Goal: Information Seeking & Learning: Learn about a topic

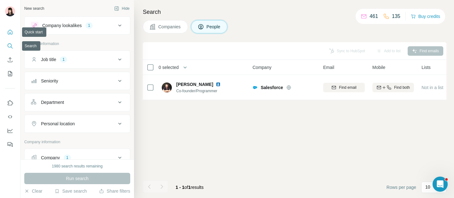
click at [9, 32] on icon "Quick start" at bounding box center [10, 32] width 6 height 6
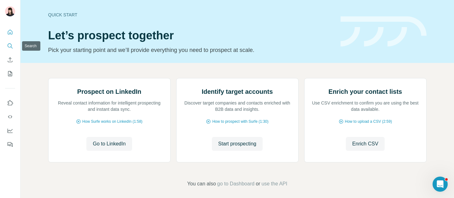
click at [10, 49] on button "Search" at bounding box center [10, 45] width 10 height 11
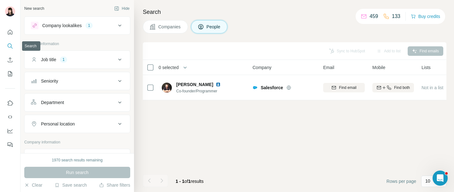
click at [9, 44] on icon "Search" at bounding box center [10, 45] width 4 height 4
click at [9, 44] on icon "Search" at bounding box center [10, 46] width 6 height 6
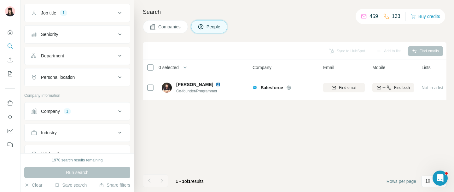
scroll to position [71, 0]
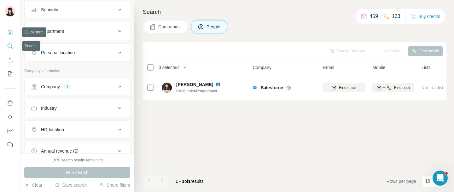
click at [9, 32] on icon "Quick start" at bounding box center [10, 32] width 6 height 6
click at [10, 55] on button "Enrich CSV" at bounding box center [10, 59] width 10 height 11
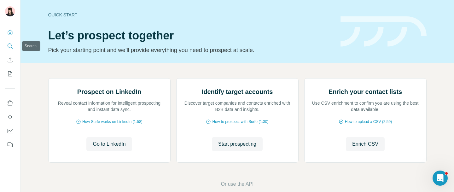
click at [11, 46] on icon "Search" at bounding box center [10, 46] width 6 height 6
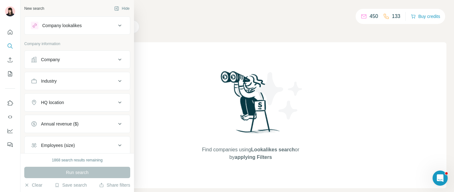
click at [107, 62] on div "Company" at bounding box center [73, 59] width 85 height 6
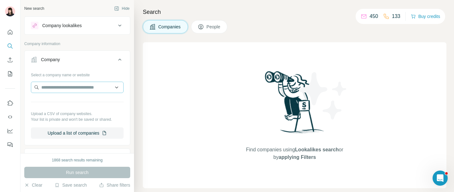
scroll to position [6, 0]
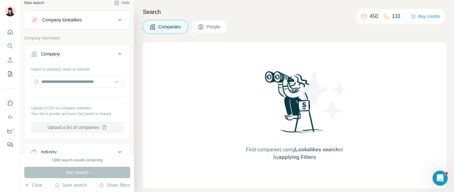
click at [96, 130] on button "Upload a list of companies" at bounding box center [77, 127] width 93 height 11
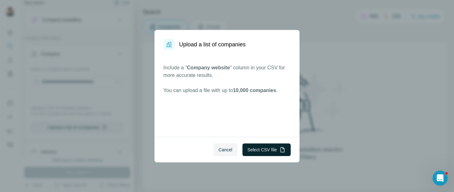
click at [256, 148] on button "Select CSV file" at bounding box center [266, 149] width 48 height 13
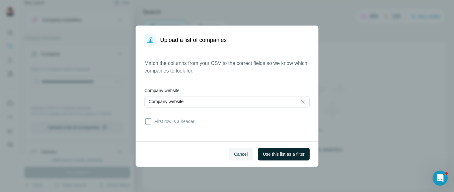
click at [279, 155] on span "Use this list as a filter" at bounding box center [284, 154] width 42 height 6
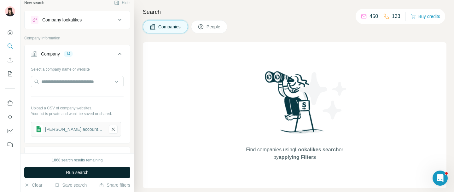
click at [77, 172] on span "Run search" at bounding box center [77, 172] width 23 height 6
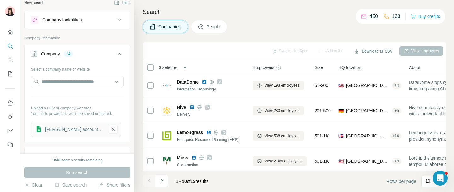
scroll to position [0, 0]
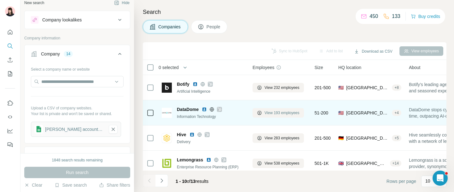
click at [279, 115] on span "View 193 employees" at bounding box center [281, 113] width 35 height 6
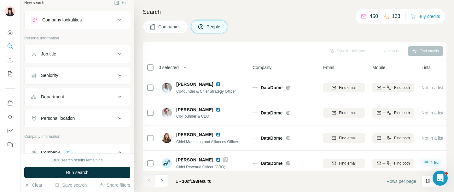
click at [95, 56] on div "Job title" at bounding box center [73, 54] width 85 height 6
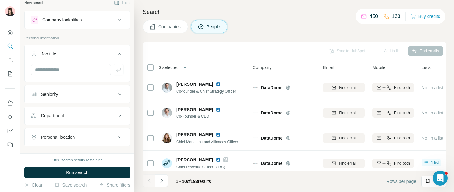
click at [95, 56] on div "Job title" at bounding box center [73, 54] width 85 height 6
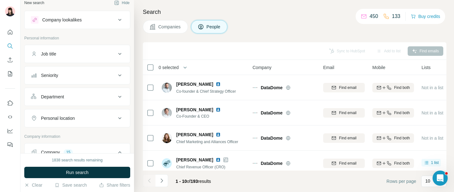
click at [101, 72] on div "Seniority" at bounding box center [73, 75] width 85 height 6
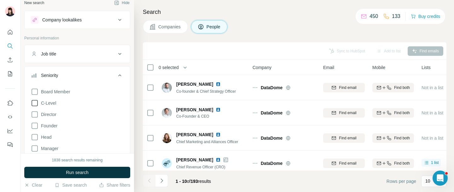
click at [36, 102] on icon at bounding box center [35, 103] width 8 height 8
click at [92, 174] on button "Run search" at bounding box center [77, 172] width 106 height 11
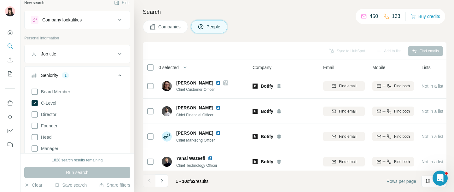
scroll to position [39, 0]
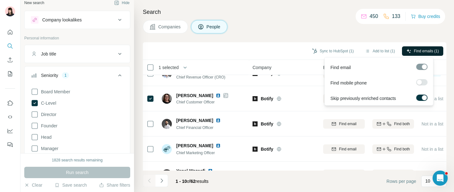
click at [418, 52] on span "Find emails (1)" at bounding box center [426, 51] width 25 height 6
click at [422, 50] on span "Find emails (1)" at bounding box center [426, 51] width 25 height 6
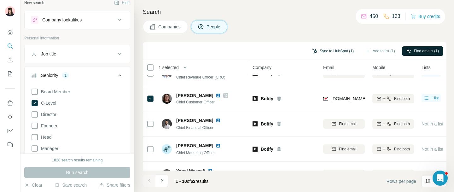
click at [320, 52] on button "Sync to HubSpot (1)" at bounding box center [333, 50] width 50 height 9
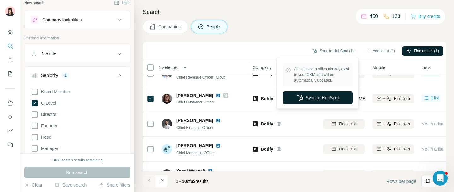
click at [308, 93] on button "Sync to HubSpot" at bounding box center [318, 97] width 70 height 13
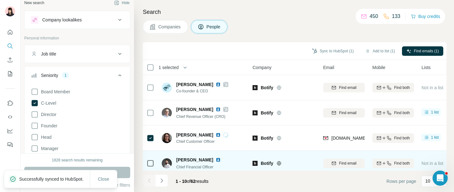
scroll to position [0, 0]
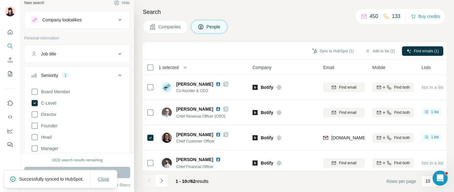
click at [105, 176] on span "Close" at bounding box center [103, 179] width 11 height 6
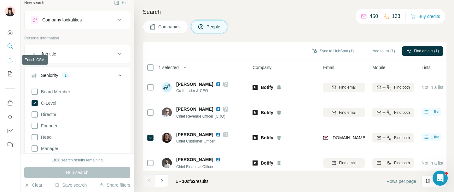
click at [9, 60] on icon "Enrich CSV" at bounding box center [10, 60] width 6 height 6
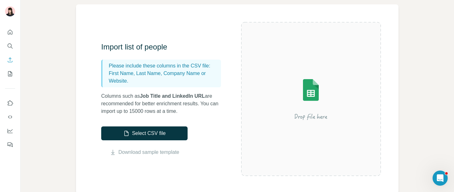
scroll to position [32, 0]
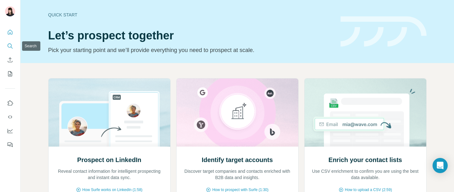
click at [12, 43] on icon "Search" at bounding box center [10, 46] width 6 height 6
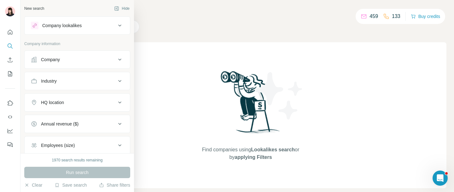
click at [94, 60] on div "Company" at bounding box center [73, 59] width 85 height 6
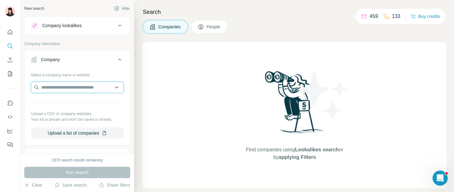
click at [85, 87] on input "text" at bounding box center [77, 87] width 93 height 11
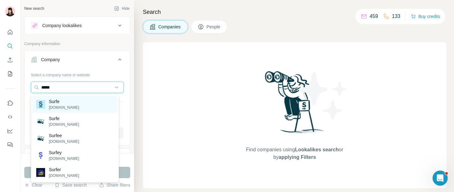
type input "*****"
click at [78, 101] on div "Surfe surfe.com" at bounding box center [74, 104] width 85 height 17
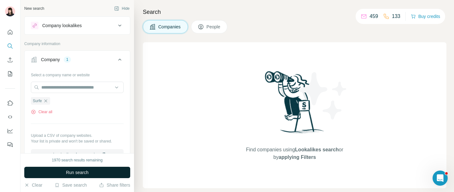
click at [81, 172] on span "Run search" at bounding box center [77, 172] width 23 height 6
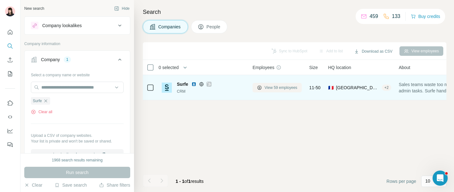
click at [285, 89] on span "View 59 employees" at bounding box center [280, 88] width 33 height 6
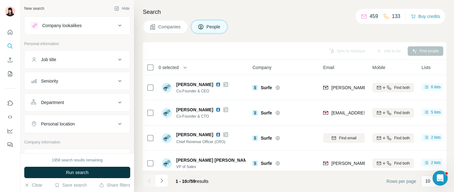
click at [107, 61] on div "Job title" at bounding box center [73, 59] width 85 height 6
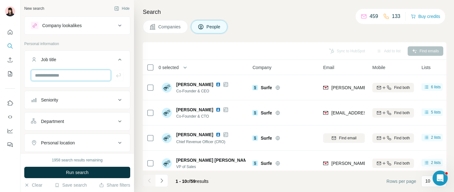
click at [61, 76] on input "text" at bounding box center [71, 75] width 80 height 11
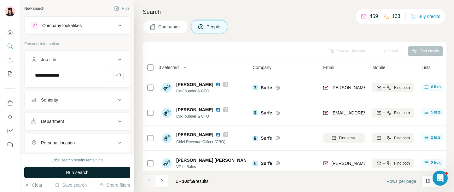
click at [82, 173] on span "Run search" at bounding box center [77, 172] width 23 height 6
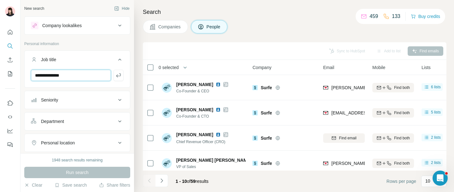
drag, startPoint x: 86, startPoint y: 74, endPoint x: 28, endPoint y: 74, distance: 57.3
click at [38, 74] on input "**********" at bounding box center [71, 75] width 80 height 11
type input "*"
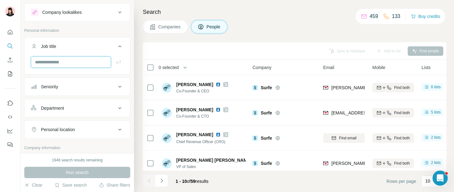
scroll to position [14, 0]
click at [94, 85] on div "Seniority" at bounding box center [73, 86] width 85 height 6
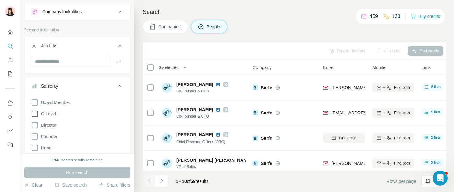
click at [37, 114] on icon at bounding box center [35, 114] width 8 height 8
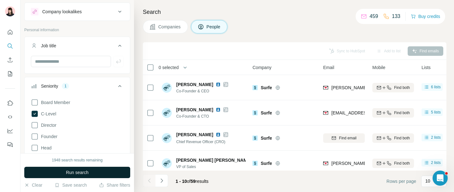
click at [68, 170] on span "Run search" at bounding box center [77, 172] width 23 height 6
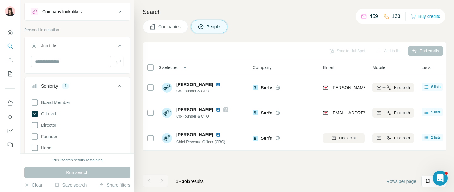
click at [118, 85] on icon at bounding box center [119, 86] width 3 height 2
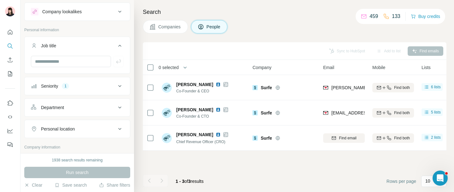
click at [85, 105] on div "Department" at bounding box center [73, 107] width 85 height 6
click at [114, 103] on button "Department" at bounding box center [77, 109] width 105 height 18
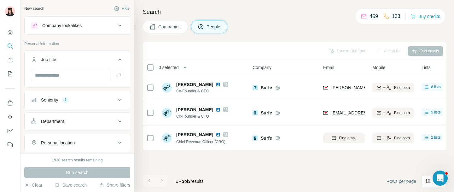
click at [117, 58] on icon at bounding box center [120, 60] width 8 height 8
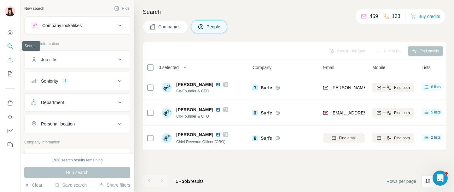
click at [10, 42] on button "Search" at bounding box center [10, 45] width 10 height 11
click at [8, 33] on icon "Quick start" at bounding box center [10, 32] width 6 height 6
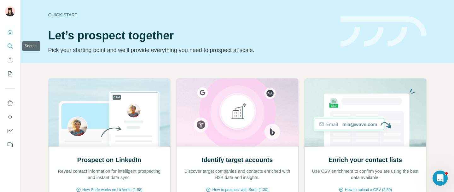
click at [11, 49] on icon "Search" at bounding box center [10, 46] width 6 height 6
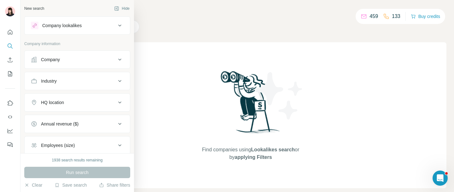
scroll to position [2, 0]
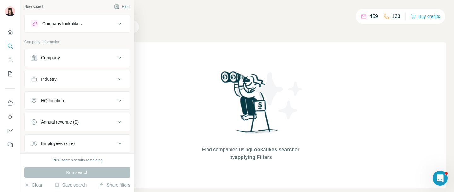
click at [83, 28] on button "Company lookalikes" at bounding box center [77, 23] width 105 height 15
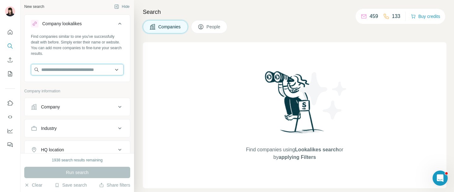
click at [65, 70] on input "text" at bounding box center [77, 69] width 93 height 11
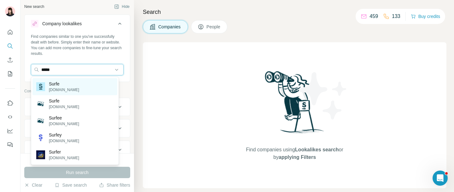
type input "*****"
click at [86, 83] on div "Surfe surfe.com" at bounding box center [74, 86] width 85 height 17
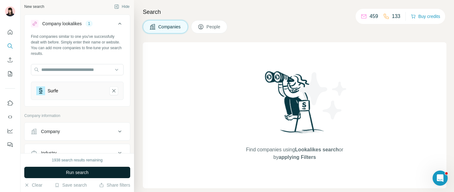
click at [78, 170] on span "Run search" at bounding box center [77, 172] width 23 height 6
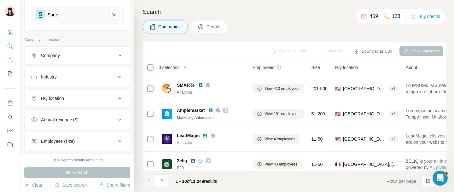
scroll to position [77, 0]
click at [102, 101] on div "HQ location" at bounding box center [73, 99] width 85 height 6
click at [65, 115] on input "text" at bounding box center [77, 114] width 93 height 11
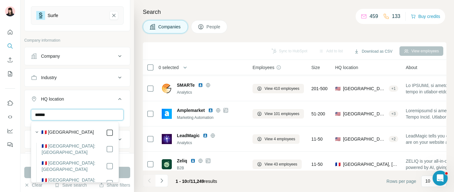
type input "******"
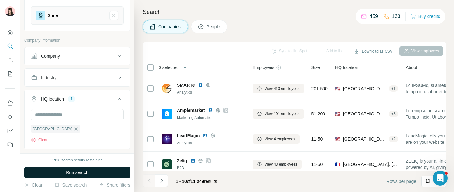
click at [123, 173] on button "Run search" at bounding box center [77, 172] width 106 height 11
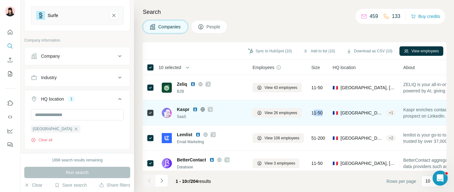
drag, startPoint x: 314, startPoint y: 112, endPoint x: 326, endPoint y: 111, distance: 11.7
click at [325, 111] on div "11-50" at bounding box center [318, 112] width 14 height 17
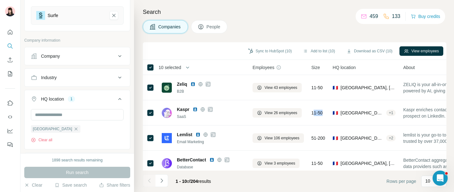
click at [214, 29] on span "People" at bounding box center [213, 27] width 14 height 6
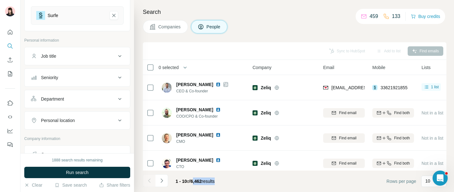
drag, startPoint x: 194, startPoint y: 179, endPoint x: 222, endPoint y: 180, distance: 27.4
click at [220, 180] on div "1 - 10 of 6,462 results" at bounding box center [194, 181] width 49 height 14
click at [78, 56] on div "Job title" at bounding box center [73, 56] width 85 height 6
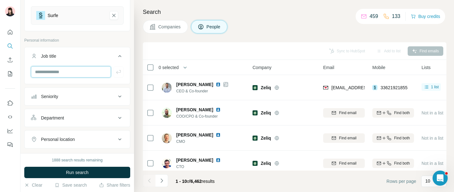
click at [76, 70] on input "text" at bounding box center [71, 71] width 80 height 11
type input "**********"
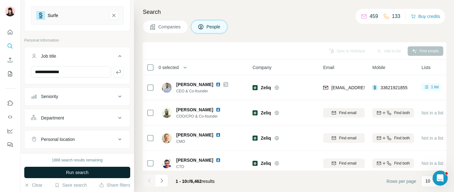
click at [77, 174] on span "Run search" at bounding box center [77, 172] width 23 height 6
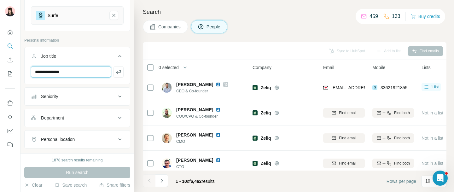
drag, startPoint x: 91, startPoint y: 70, endPoint x: 0, endPoint y: 61, distance: 91.4
click at [0, 64] on div "**********" at bounding box center [227, 96] width 454 height 192
click at [80, 76] on input "text" at bounding box center [71, 71] width 80 height 11
click at [41, 92] on button "Seniority" at bounding box center [77, 96] width 105 height 15
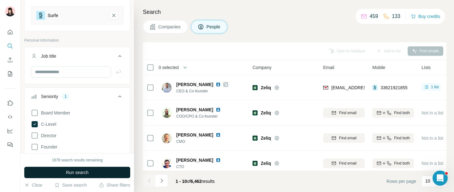
click at [68, 170] on span "Run search" at bounding box center [77, 172] width 23 height 6
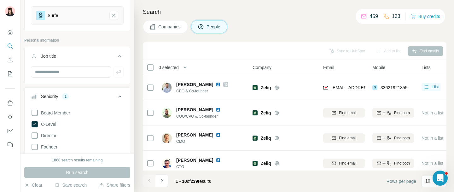
click at [116, 98] on icon at bounding box center [120, 97] width 8 height 8
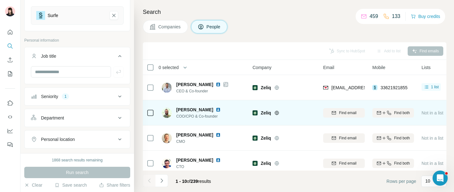
scroll to position [1, 0]
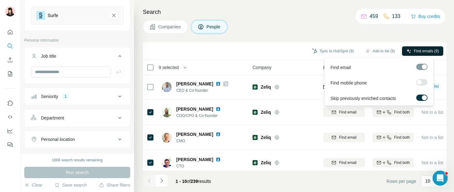
click at [420, 55] on button "Find emails (9)" at bounding box center [422, 50] width 41 height 9
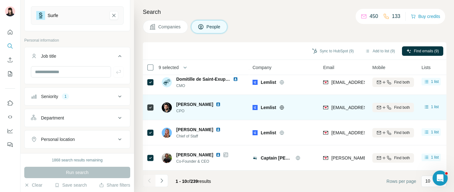
scroll to position [0, 0]
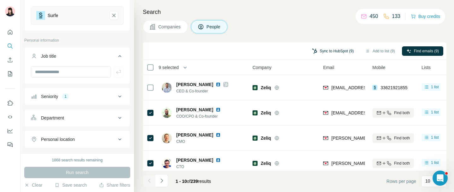
click at [331, 49] on button "Sync to HubSpot (9)" at bounding box center [333, 50] width 50 height 9
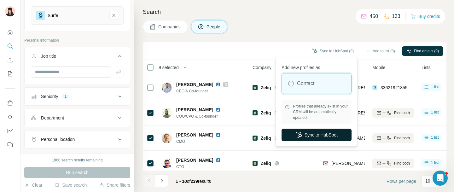
click at [318, 132] on button "Sync to HubSpot" at bounding box center [316, 135] width 70 height 13
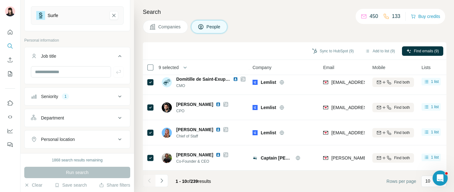
scroll to position [160, 0]
click at [11, 45] on icon "Search" at bounding box center [10, 46] width 6 height 6
